Goal: Task Accomplishment & Management: Manage account settings

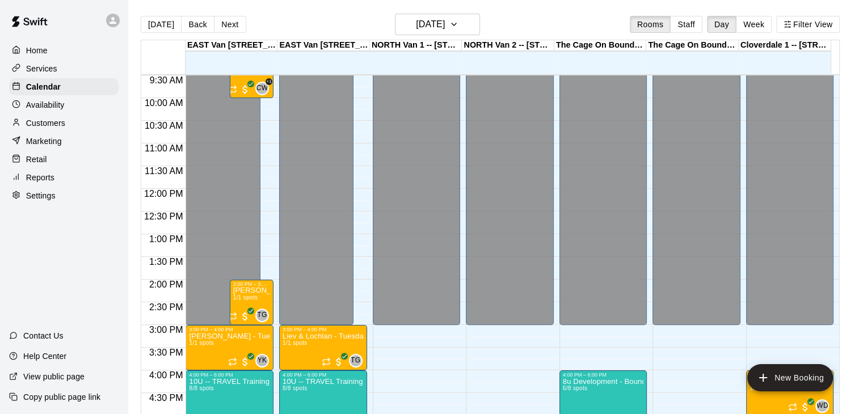
scroll to position [430, 0]
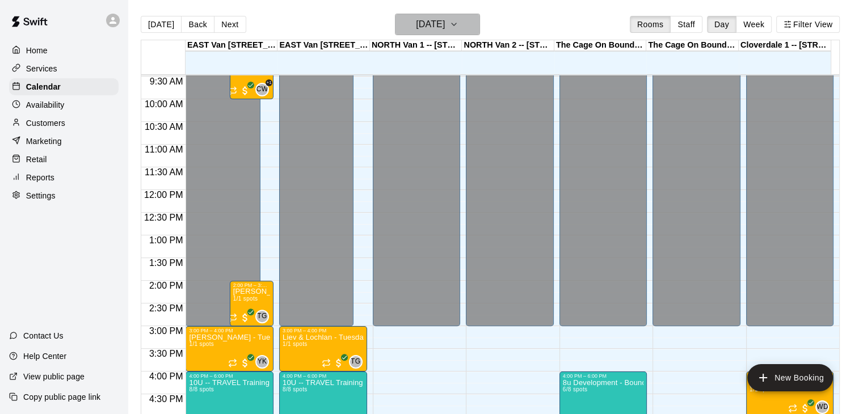
click at [459, 18] on icon "button" at bounding box center [453, 25] width 9 height 14
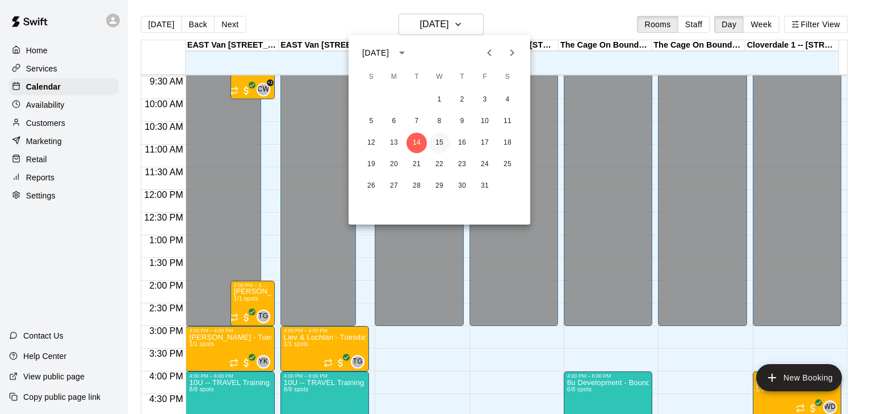
click at [437, 144] on button "15" at bounding box center [439, 143] width 20 height 20
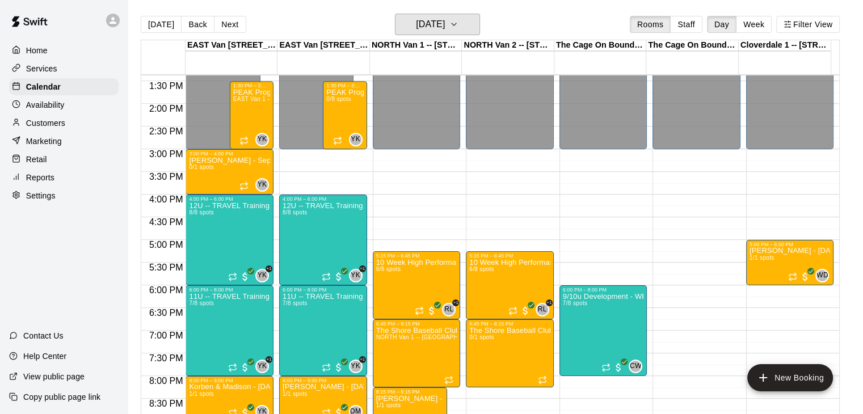
scroll to position [604, 0]
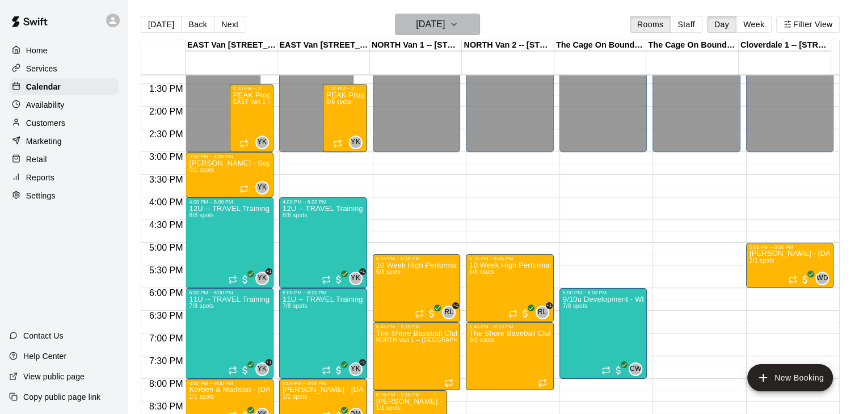
click at [459, 23] on icon "button" at bounding box center [453, 25] width 9 height 14
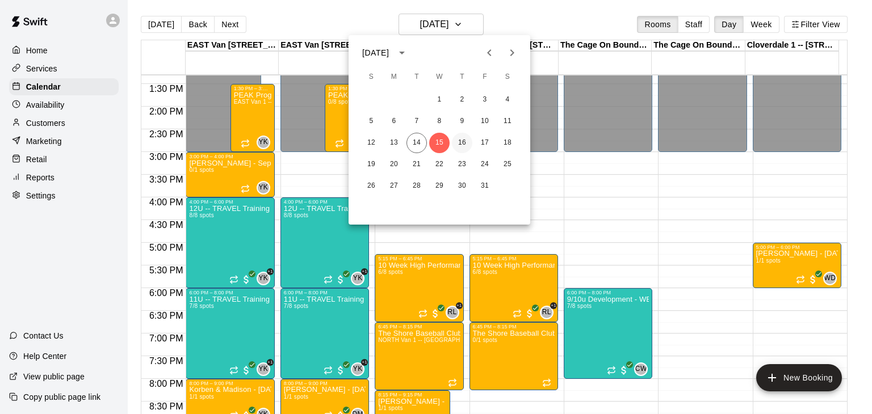
click at [465, 141] on button "16" at bounding box center [462, 143] width 20 height 20
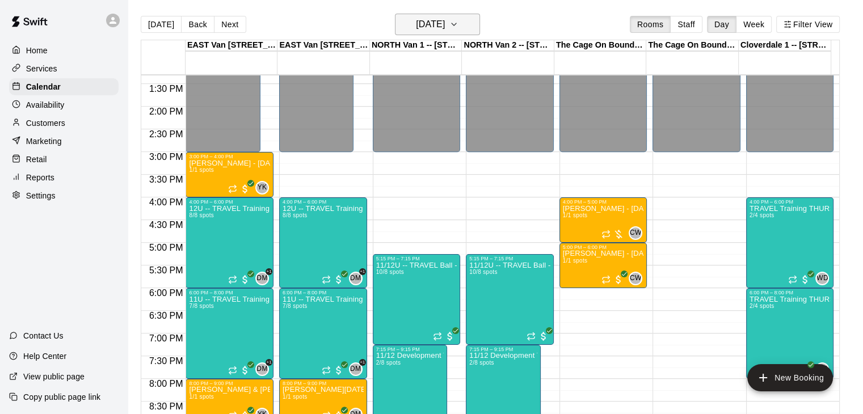
click at [459, 26] on icon "button" at bounding box center [453, 25] width 9 height 14
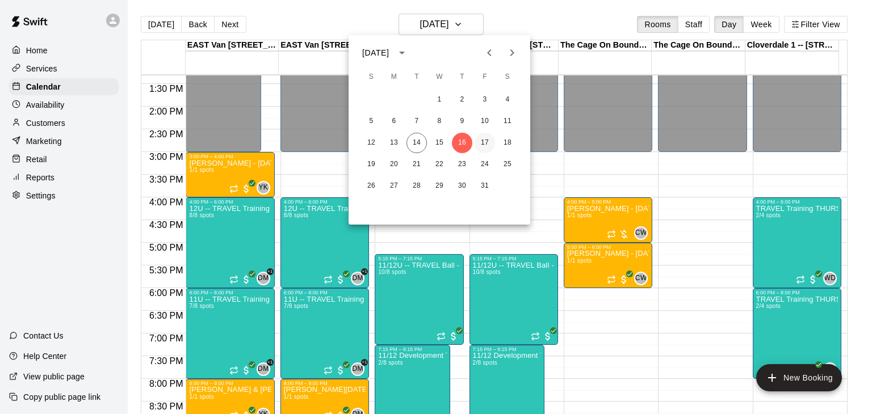
click at [481, 144] on button "17" at bounding box center [484, 143] width 20 height 20
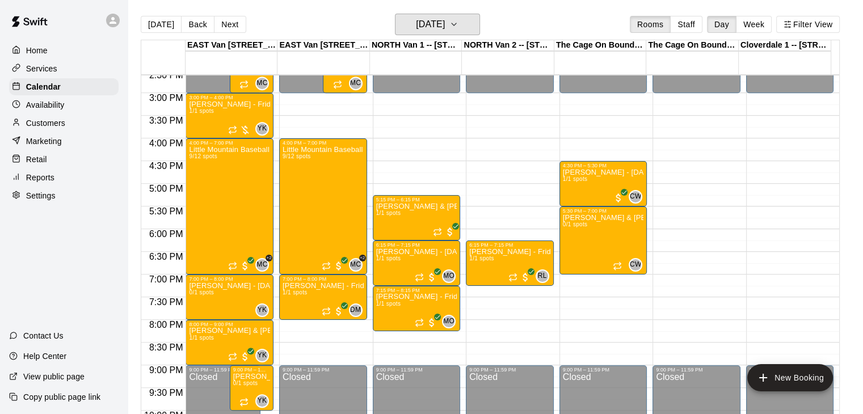
scroll to position [607, 0]
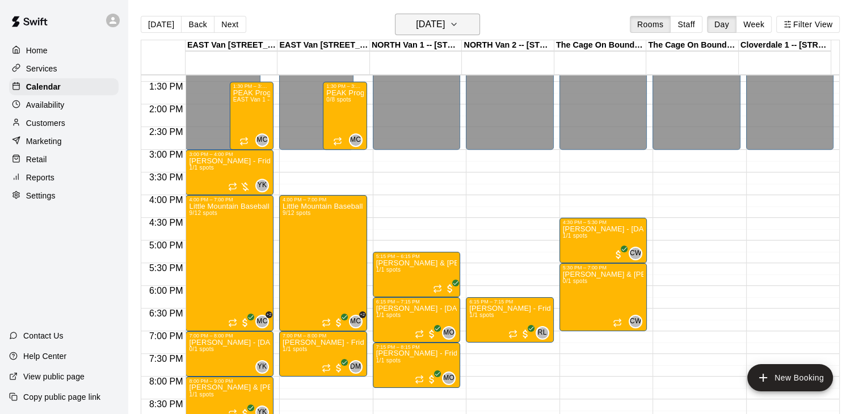
click at [459, 21] on icon "button" at bounding box center [453, 25] width 9 height 14
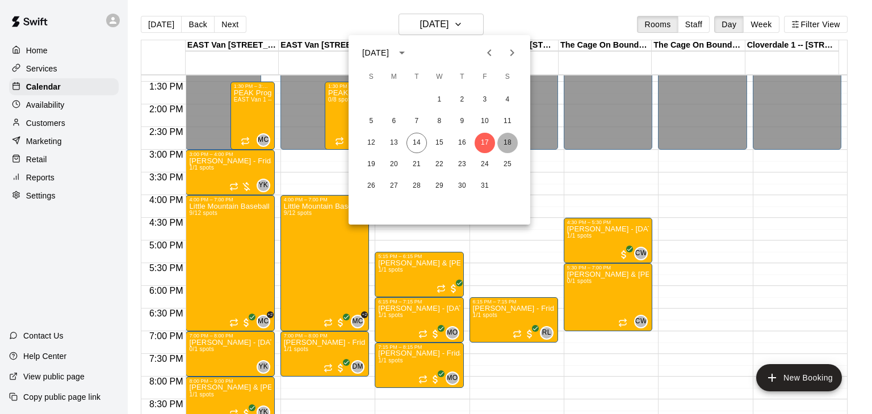
click at [507, 141] on button "18" at bounding box center [507, 143] width 20 height 20
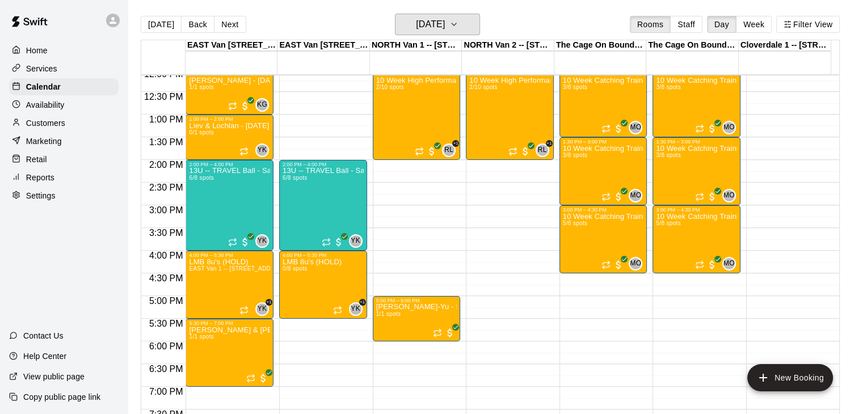
scroll to position [554, 0]
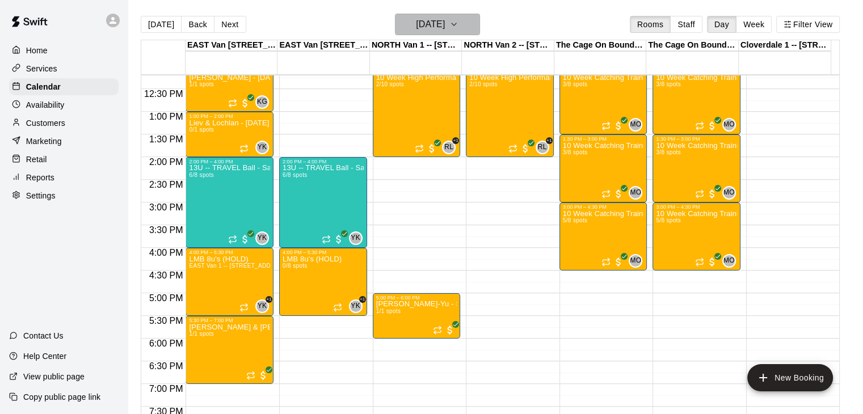
click at [459, 24] on icon "button" at bounding box center [453, 25] width 9 height 14
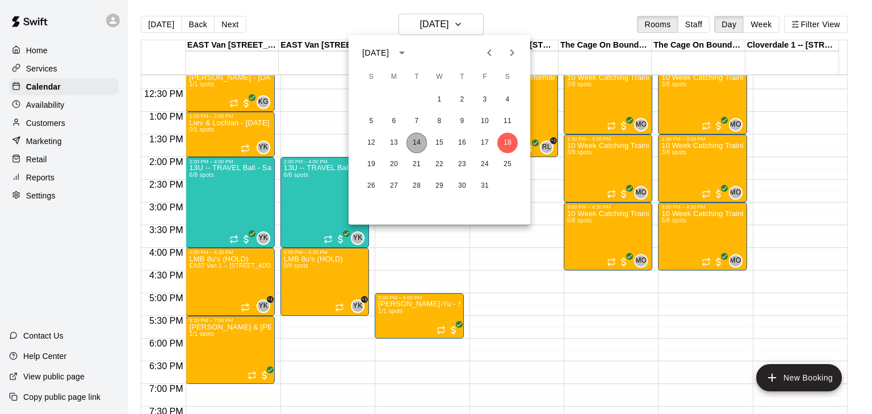
click at [417, 144] on button "14" at bounding box center [416, 143] width 20 height 20
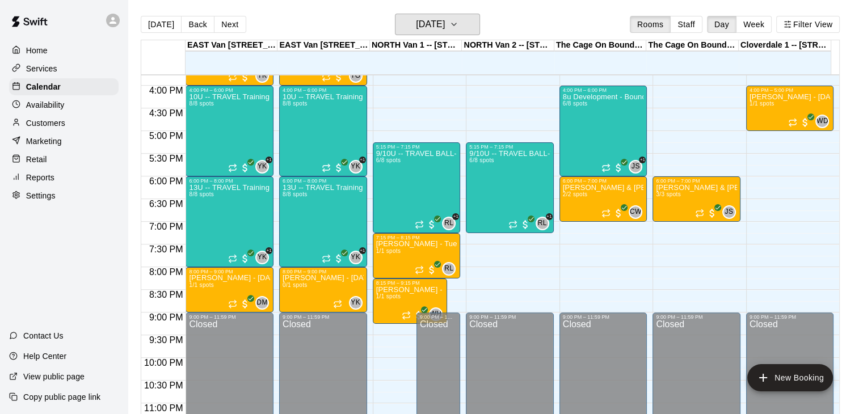
scroll to position [725, 0]
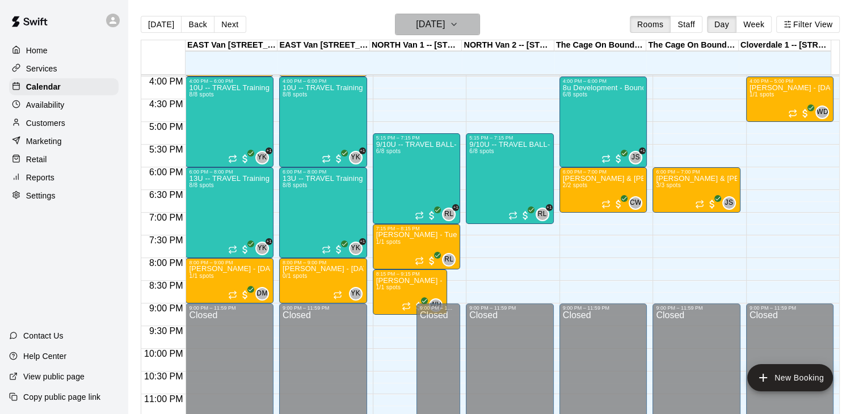
click at [459, 23] on icon "button" at bounding box center [453, 25] width 9 height 14
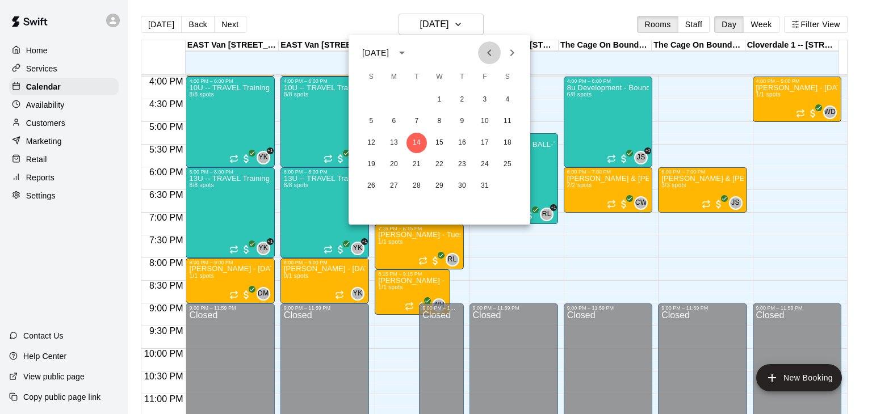
click at [486, 54] on icon "Previous month" at bounding box center [489, 53] width 14 height 14
click at [415, 184] on button "30" at bounding box center [416, 186] width 20 height 20
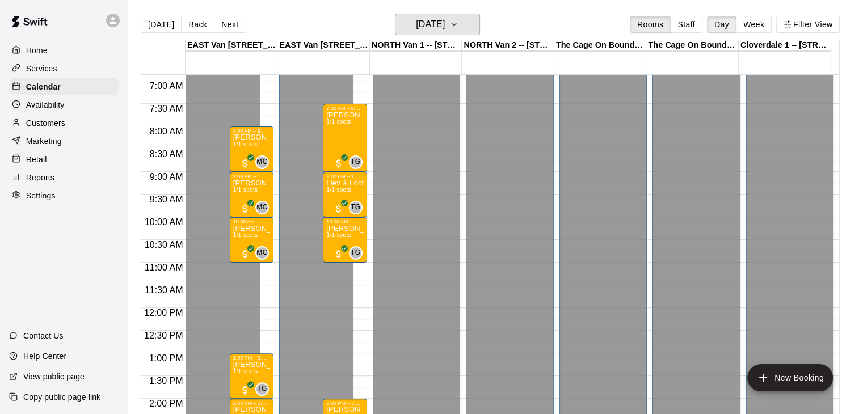
scroll to position [310, 0]
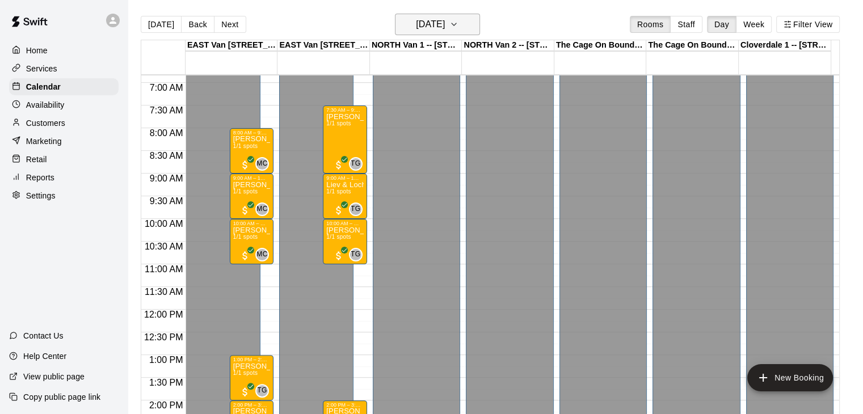
click at [459, 18] on icon "button" at bounding box center [453, 25] width 9 height 14
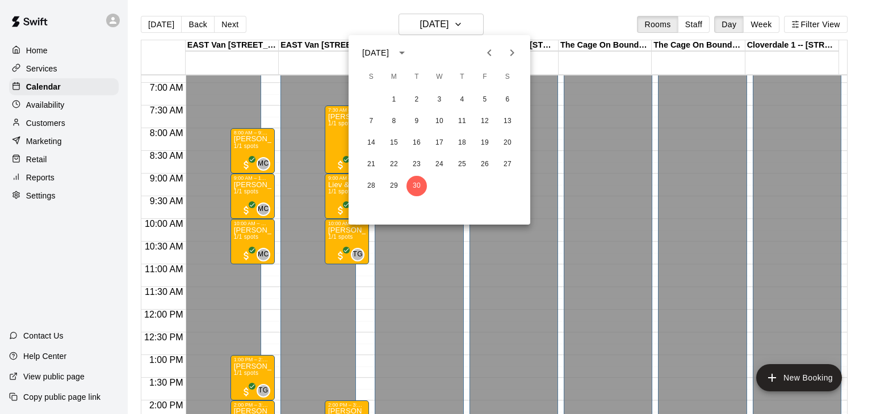
click at [507, 56] on icon "Next month" at bounding box center [512, 53] width 14 height 14
click at [418, 142] on button "14" at bounding box center [416, 143] width 20 height 20
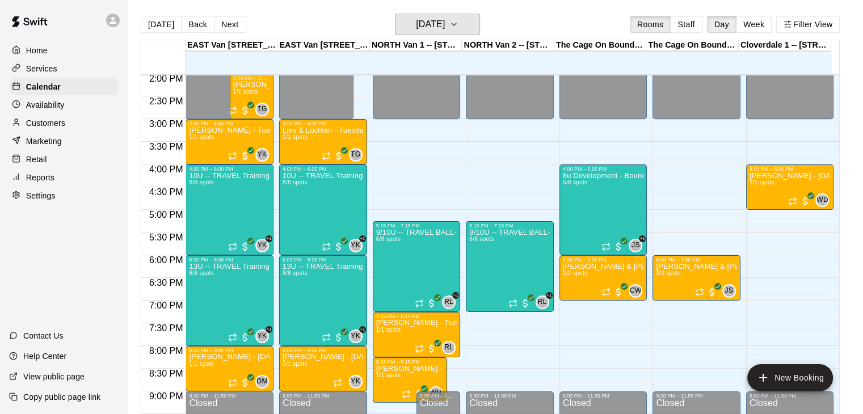
scroll to position [638, 0]
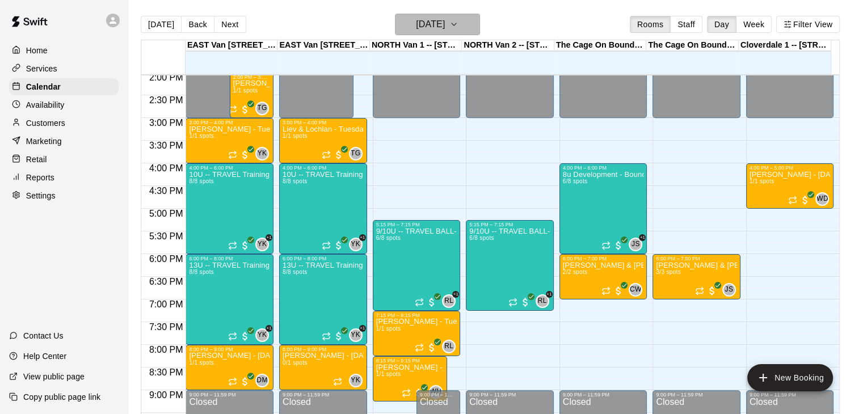
click at [459, 29] on icon "button" at bounding box center [453, 25] width 9 height 14
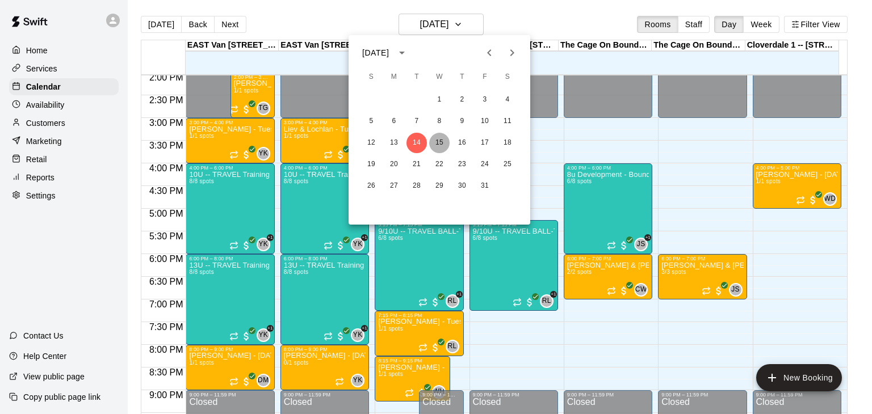
click at [438, 142] on button "15" at bounding box center [439, 143] width 20 height 20
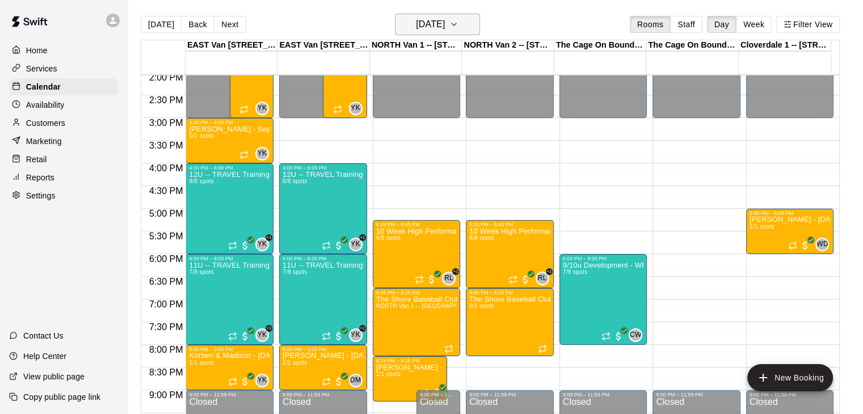
click at [459, 26] on icon "button" at bounding box center [453, 25] width 9 height 14
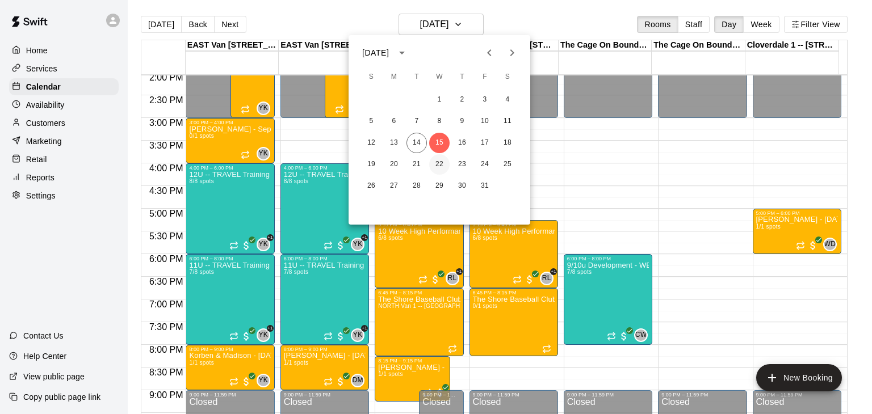
click at [438, 159] on button "22" at bounding box center [439, 164] width 20 height 20
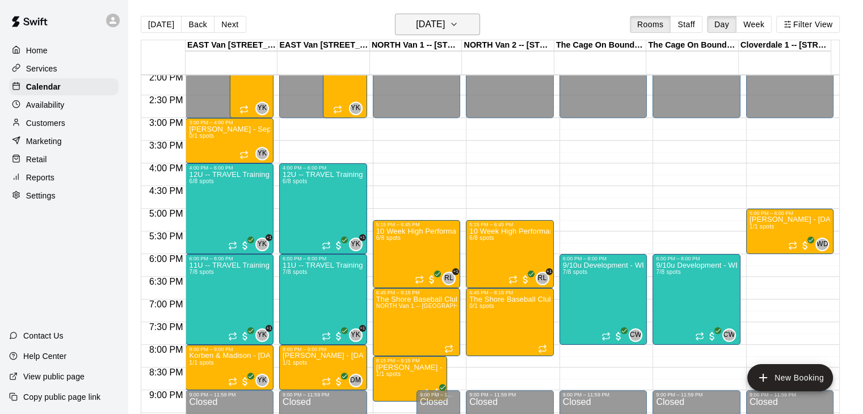
click at [459, 26] on icon "button" at bounding box center [453, 25] width 9 height 14
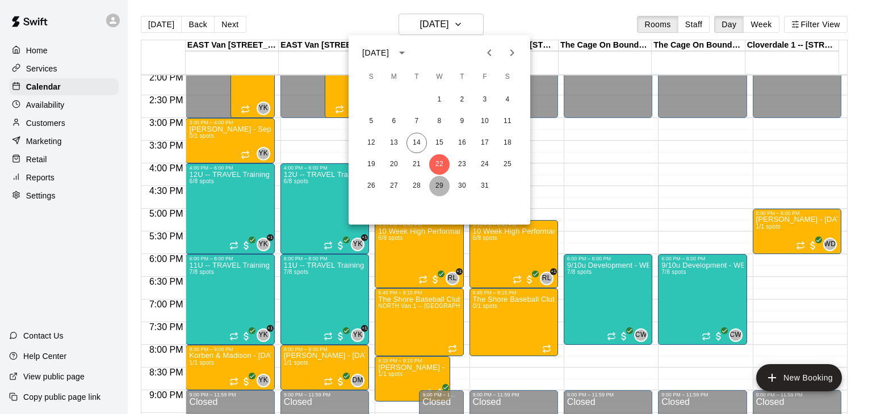
click at [436, 183] on button "29" at bounding box center [439, 186] width 20 height 20
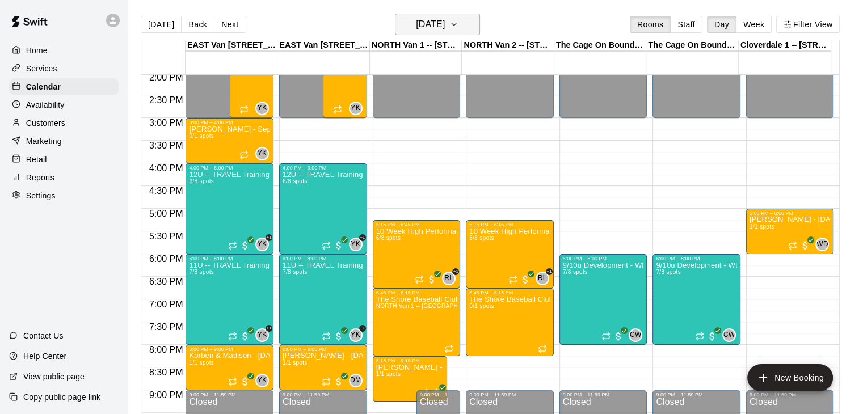
click at [459, 21] on icon "button" at bounding box center [453, 25] width 9 height 14
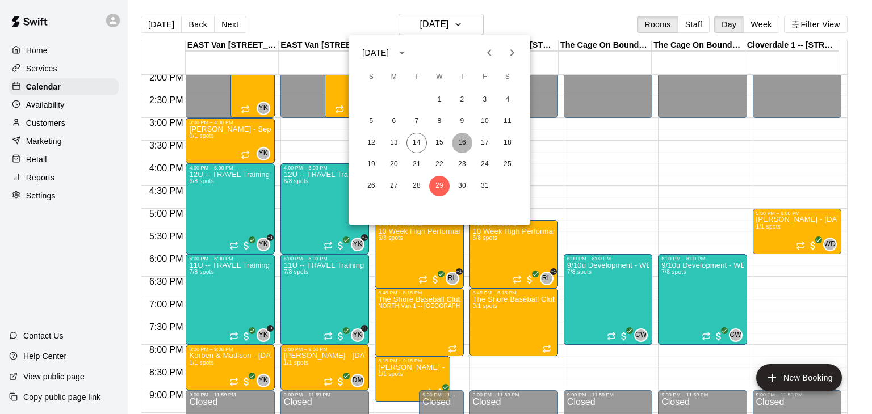
click at [459, 147] on button "16" at bounding box center [462, 143] width 20 height 20
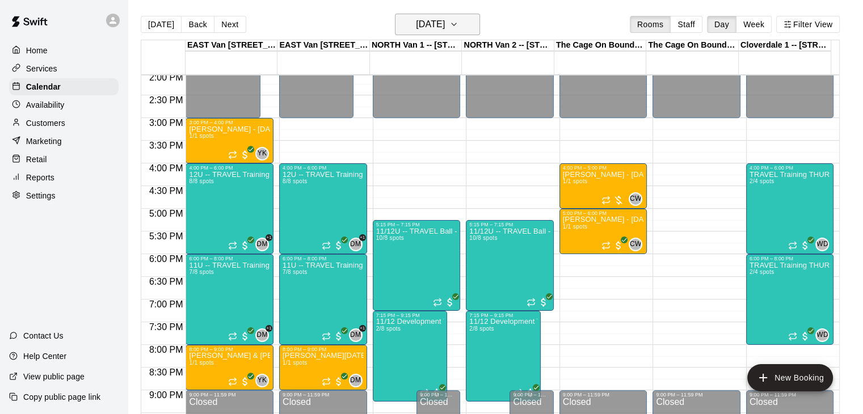
click at [459, 26] on icon "button" at bounding box center [453, 25] width 9 height 14
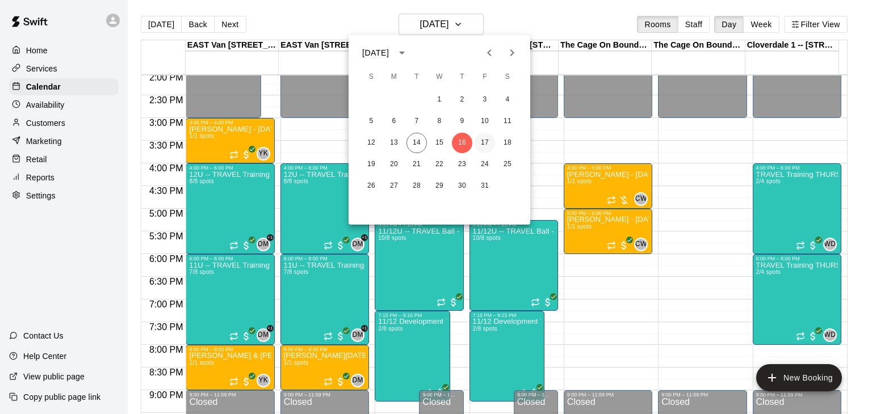
click at [486, 141] on button "17" at bounding box center [484, 143] width 20 height 20
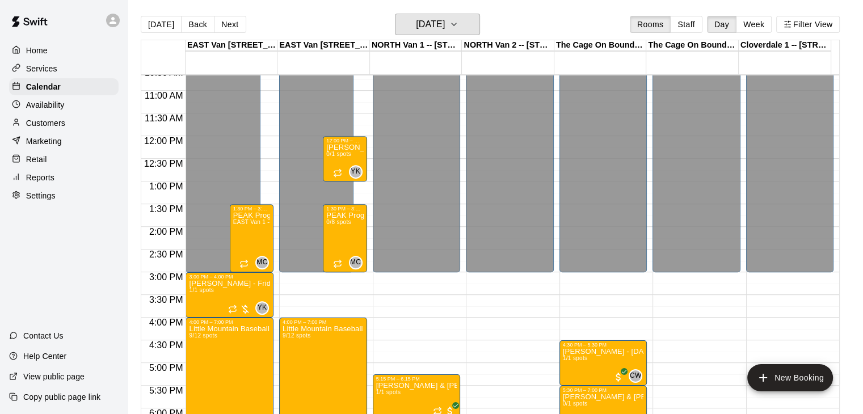
scroll to position [490, 0]
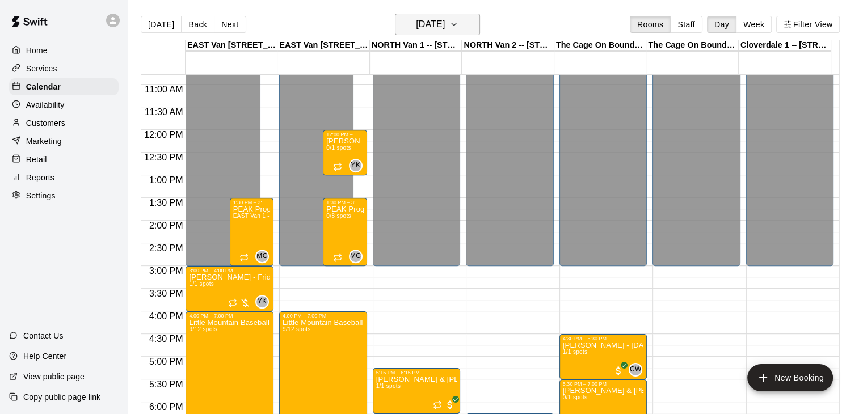
click at [459, 20] on icon "button" at bounding box center [453, 25] width 9 height 14
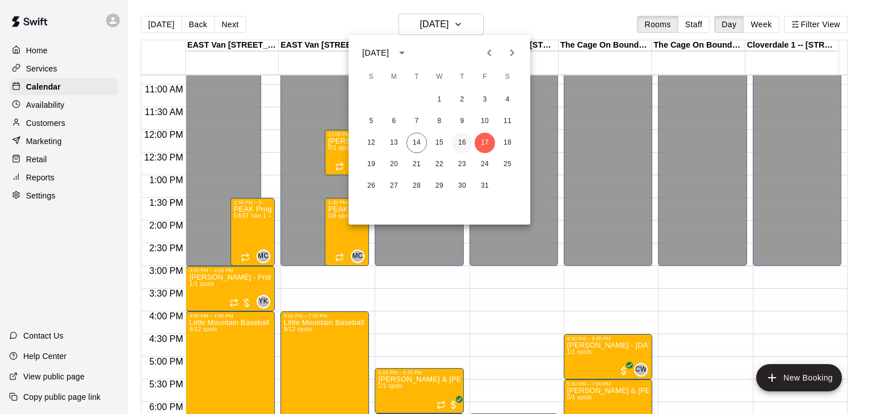
click at [464, 148] on button "16" at bounding box center [462, 143] width 20 height 20
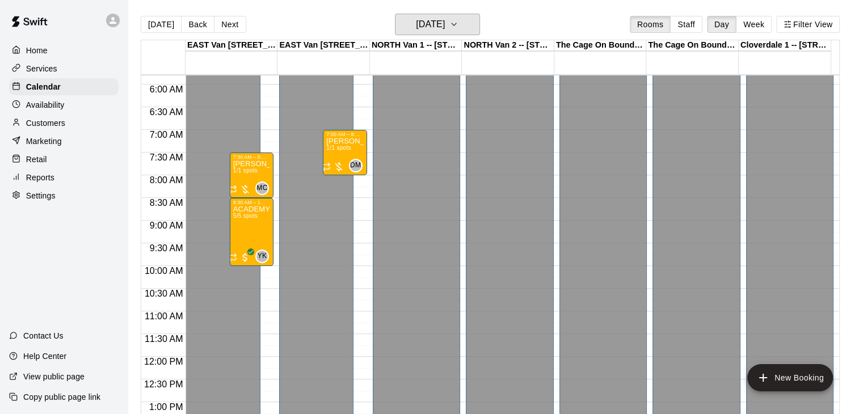
scroll to position [261, 0]
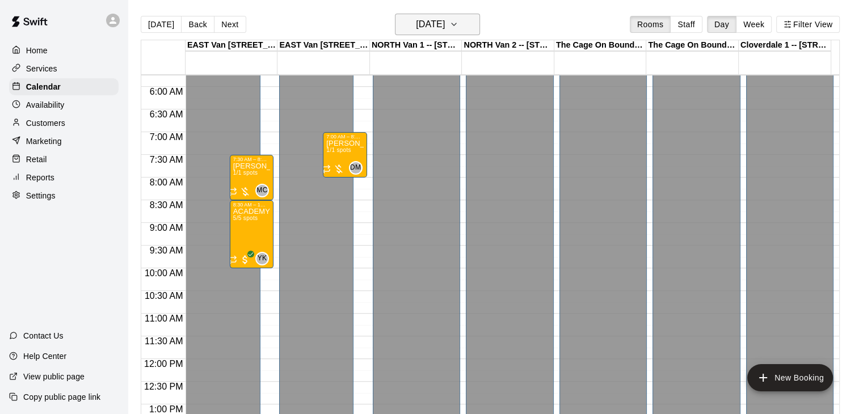
click at [459, 28] on icon "button" at bounding box center [453, 25] width 9 height 14
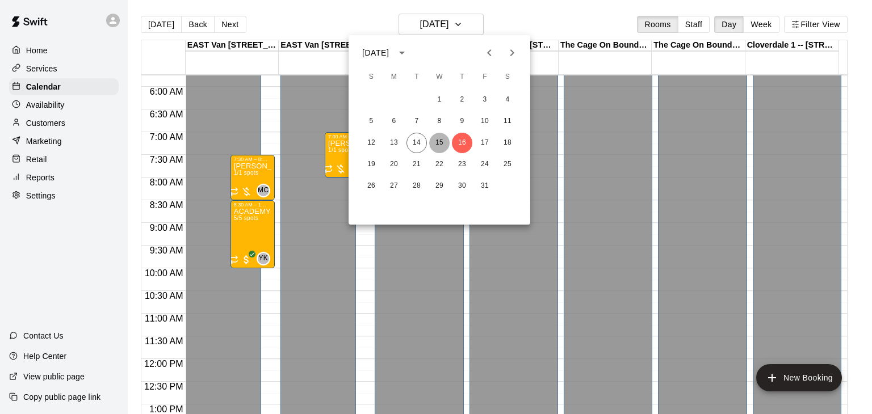
click at [440, 141] on button "15" at bounding box center [439, 143] width 20 height 20
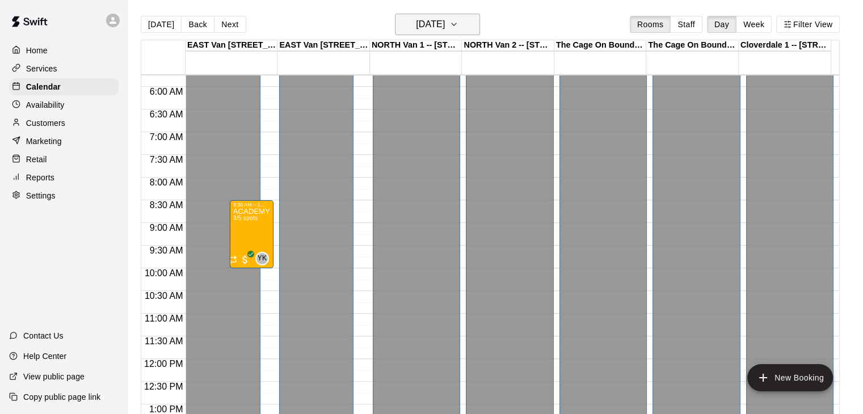
click at [459, 22] on icon "button" at bounding box center [453, 25] width 9 height 14
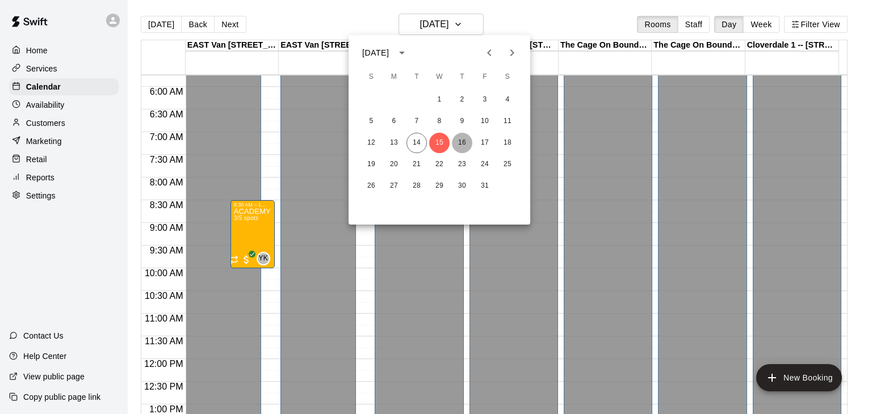
click at [464, 144] on button "16" at bounding box center [462, 143] width 20 height 20
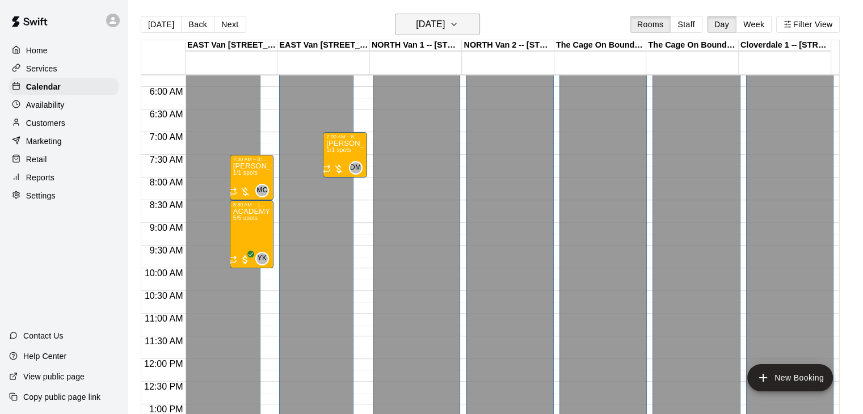
click at [456, 24] on icon "button" at bounding box center [454, 24] width 5 height 2
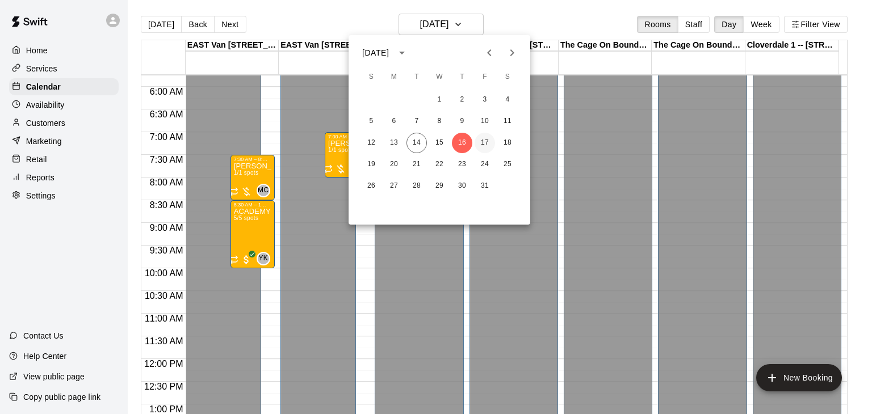
click at [484, 148] on button "17" at bounding box center [484, 143] width 20 height 20
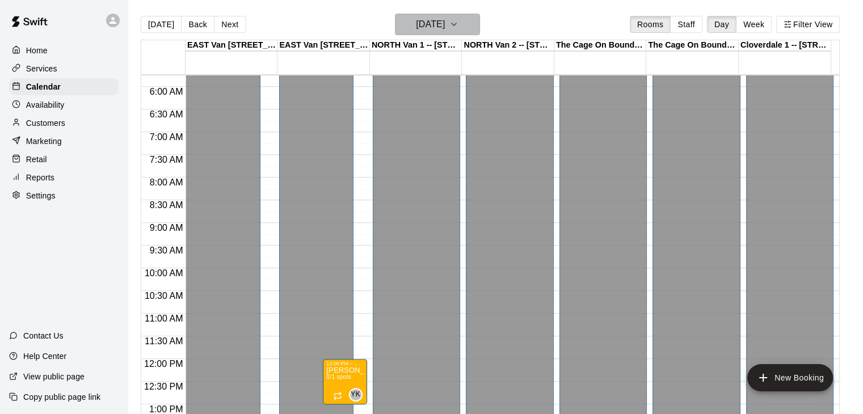
click at [456, 25] on icon "button" at bounding box center [454, 24] width 5 height 2
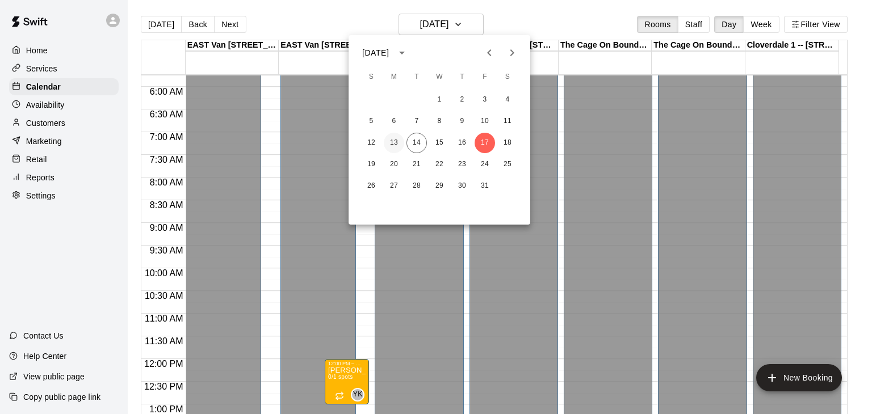
click at [390, 146] on button "13" at bounding box center [394, 143] width 20 height 20
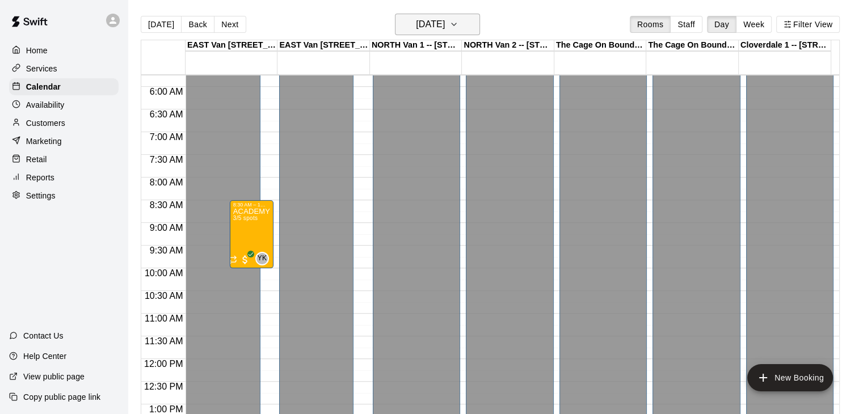
click at [459, 23] on icon "button" at bounding box center [453, 25] width 9 height 14
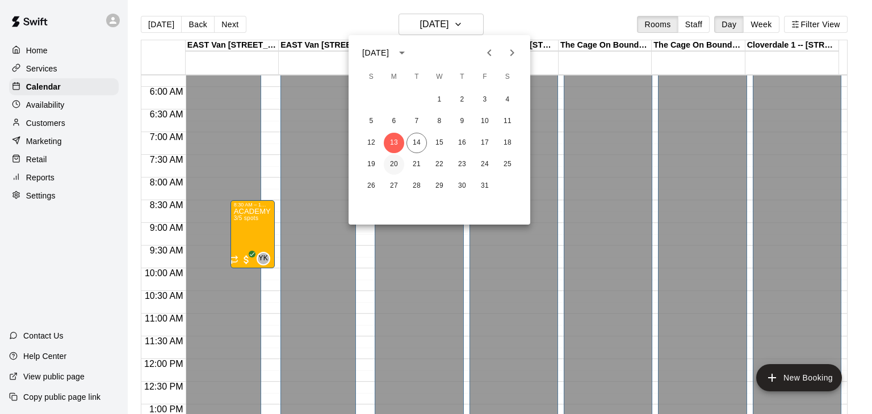
click at [390, 161] on button "20" at bounding box center [394, 164] width 20 height 20
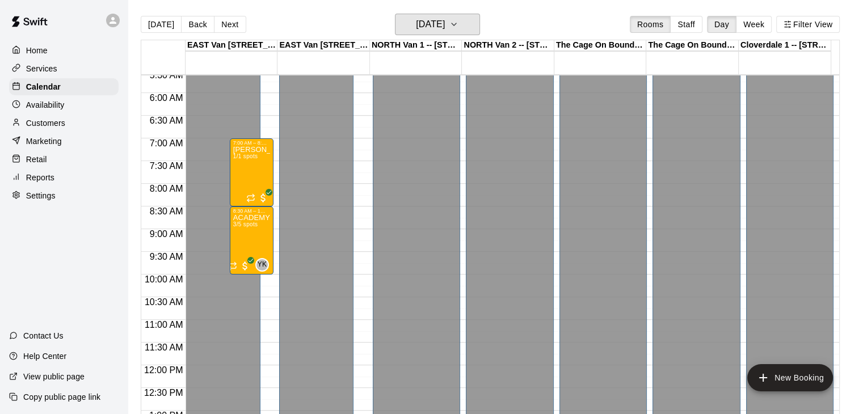
scroll to position [251, 0]
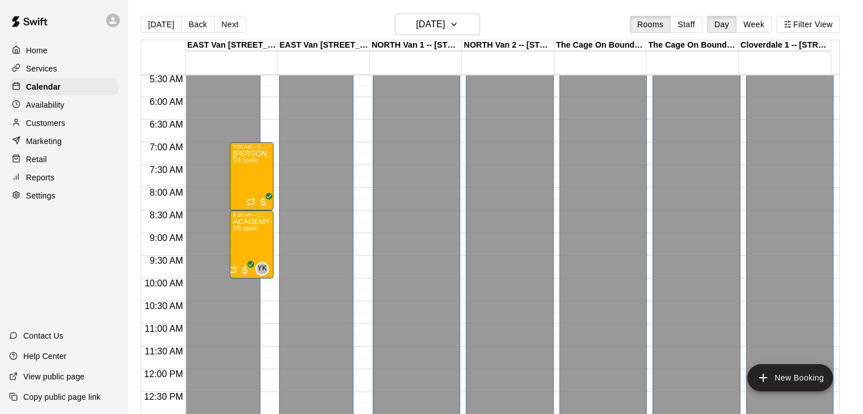
click at [63, 128] on p "Customers" at bounding box center [45, 122] width 39 height 11
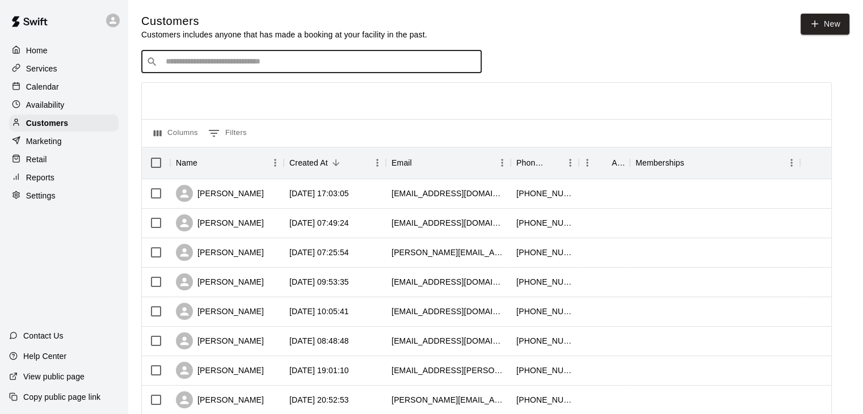
click at [259, 68] on input "Search customers by name or email" at bounding box center [319, 61] width 314 height 11
type input "**********"
click at [233, 96] on span "[EMAIL_ADDRESS][DOMAIN_NAME]" at bounding box center [234, 99] width 122 height 8
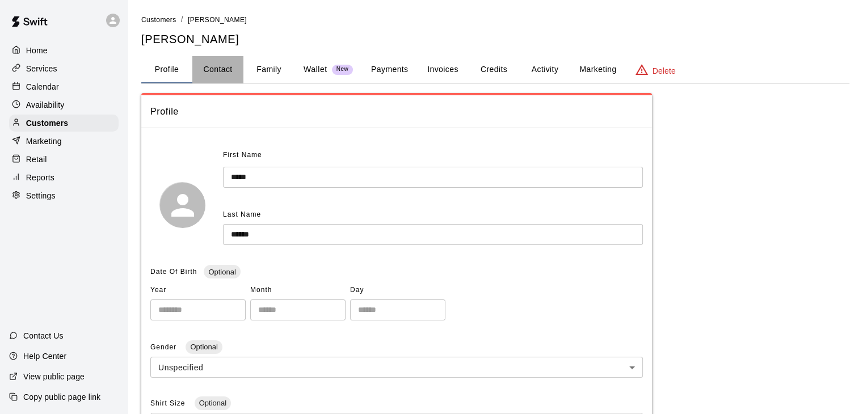
click at [224, 69] on button "Contact" at bounding box center [217, 69] width 51 height 27
select select "**"
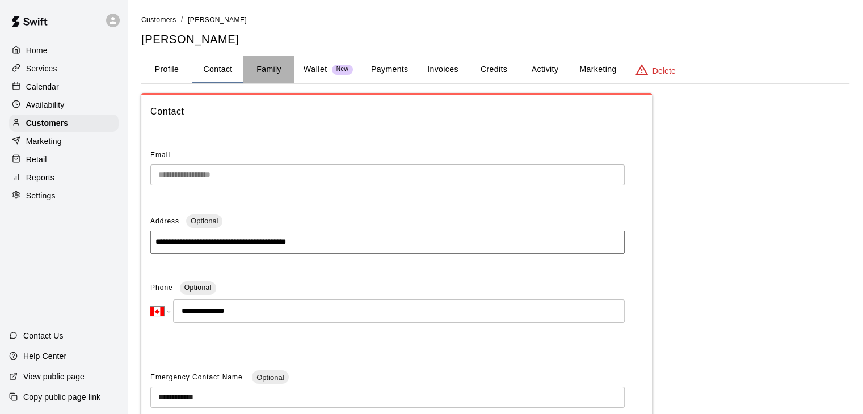
click at [265, 68] on button "Family" at bounding box center [268, 69] width 51 height 27
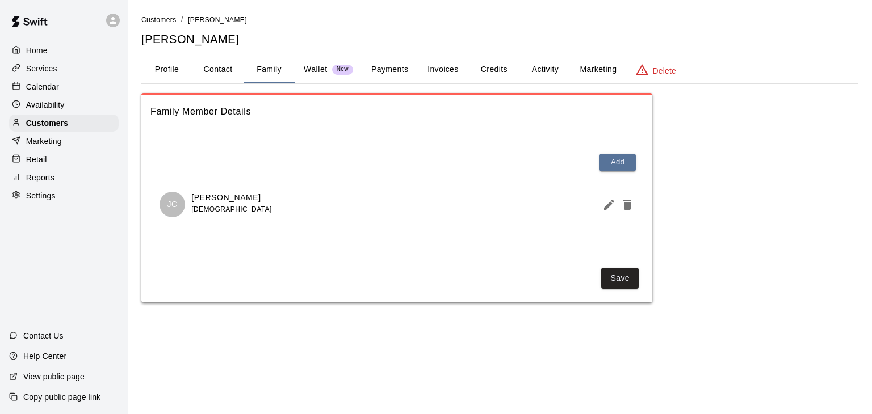
click at [166, 72] on button "Profile" at bounding box center [166, 69] width 51 height 27
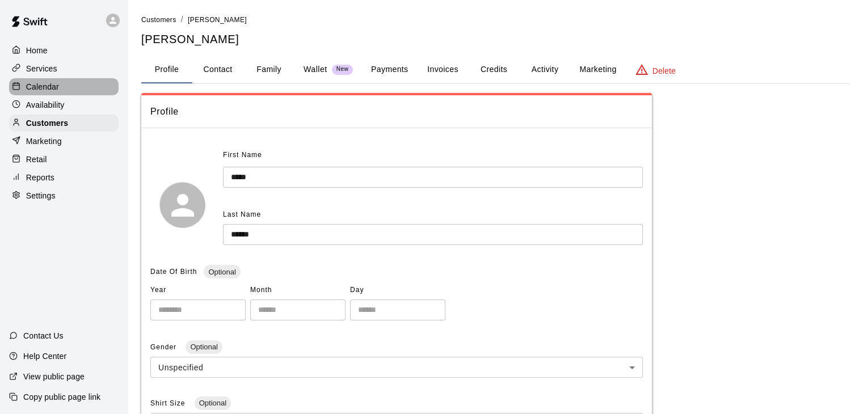
click at [67, 82] on div "Calendar" at bounding box center [64, 86] width 110 height 17
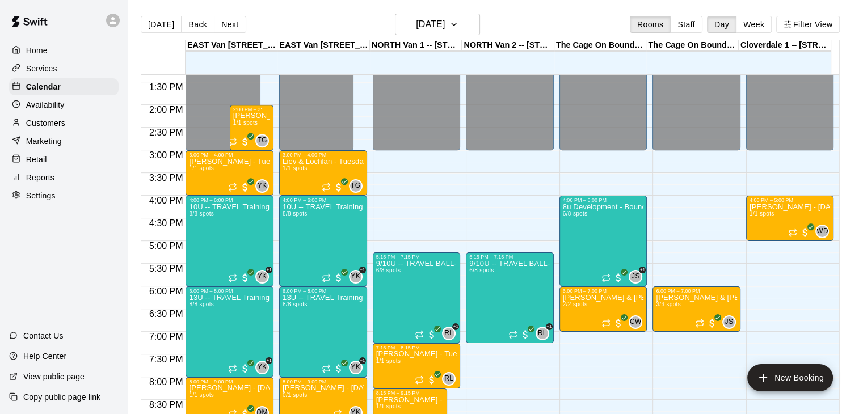
scroll to position [608, 0]
